Goal: Task Accomplishment & Management: Manage account settings

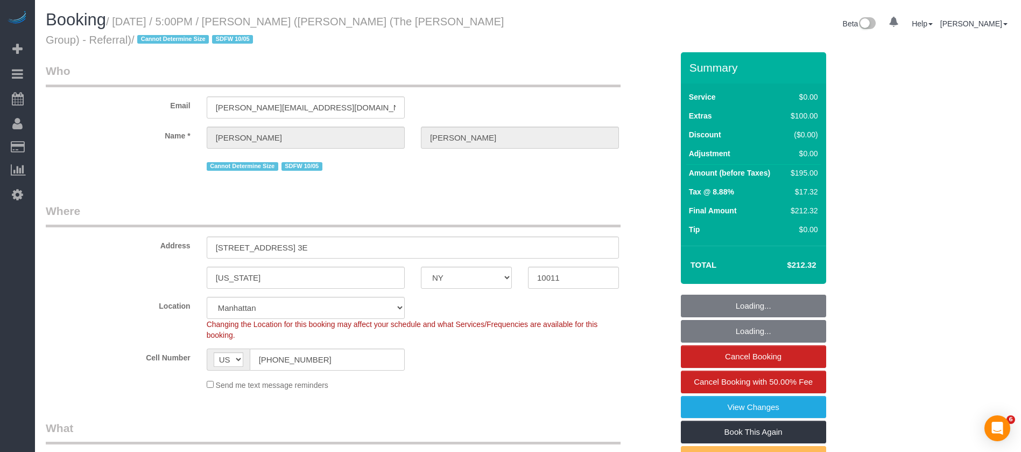
select select "NY"
select select "1"
select select "spot1"
select select "number:64"
select select "number:79"
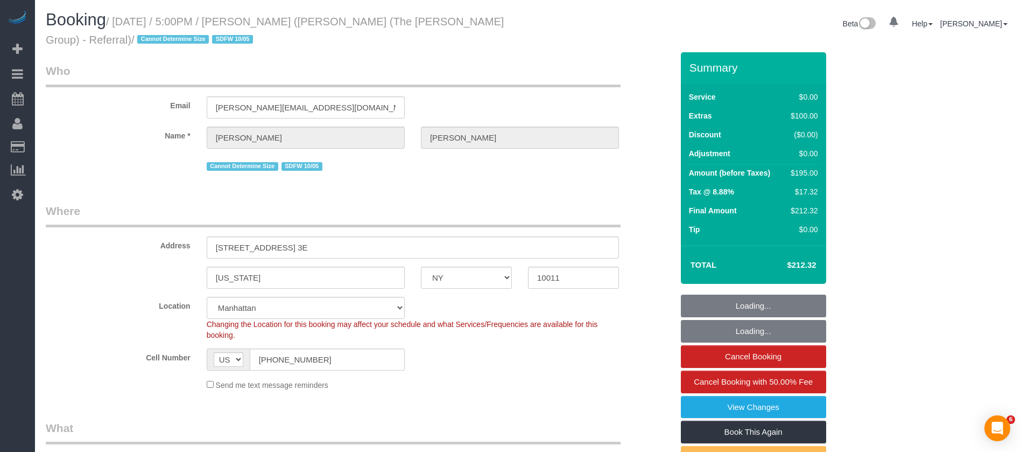
select select "number:15"
select select "number:5"
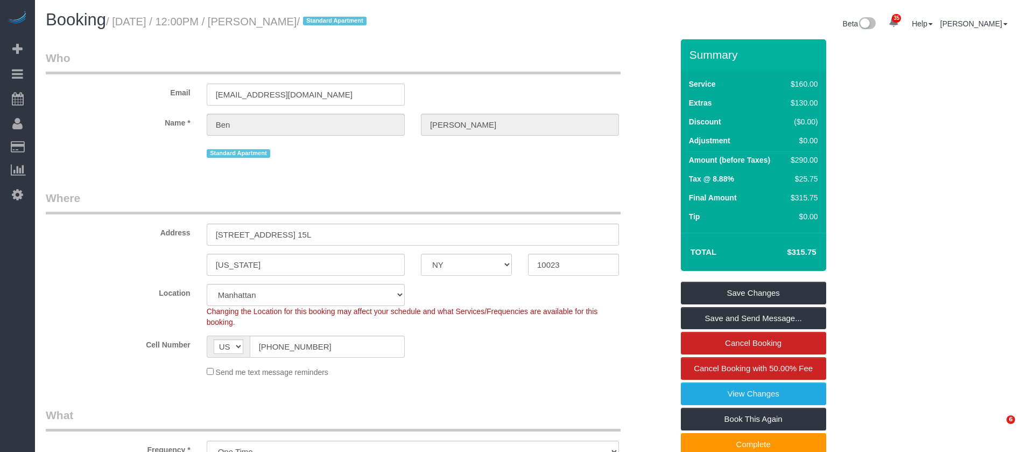
select select "NY"
select select "1"
select select "string:stripe-pm_1SF4Kl4VGloSiKo754owkTHt"
select select "spot1"
select select "number:58"
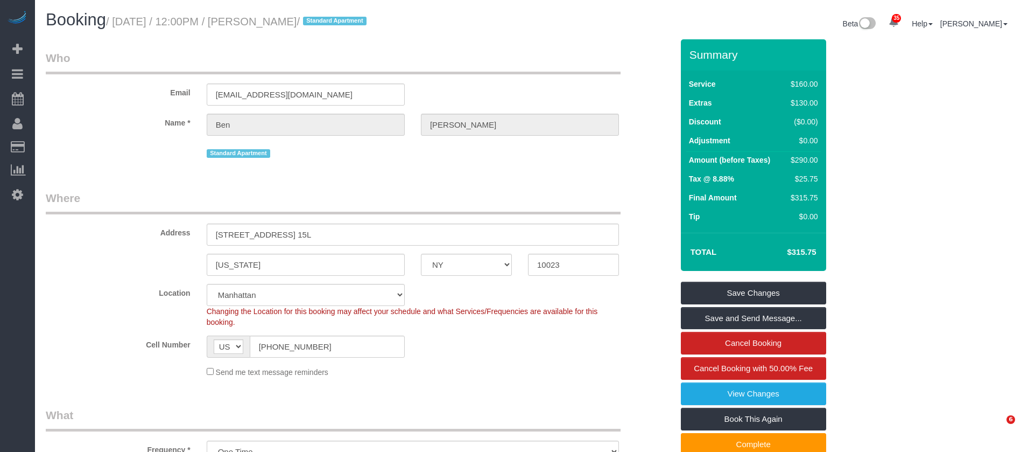
select select "number:74"
select select "number:15"
select select "number:5"
